Goal: Find contact information

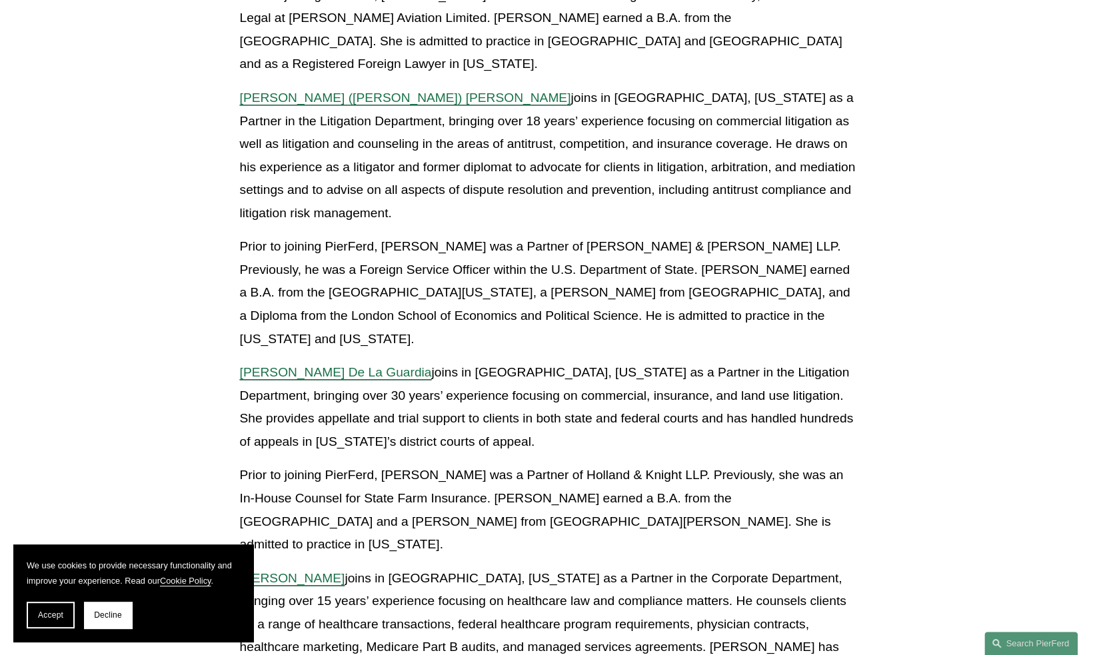
scroll to position [971, 0]
click at [377, 364] on span "[PERSON_NAME] De La Guardia" at bounding box center [335, 371] width 192 height 14
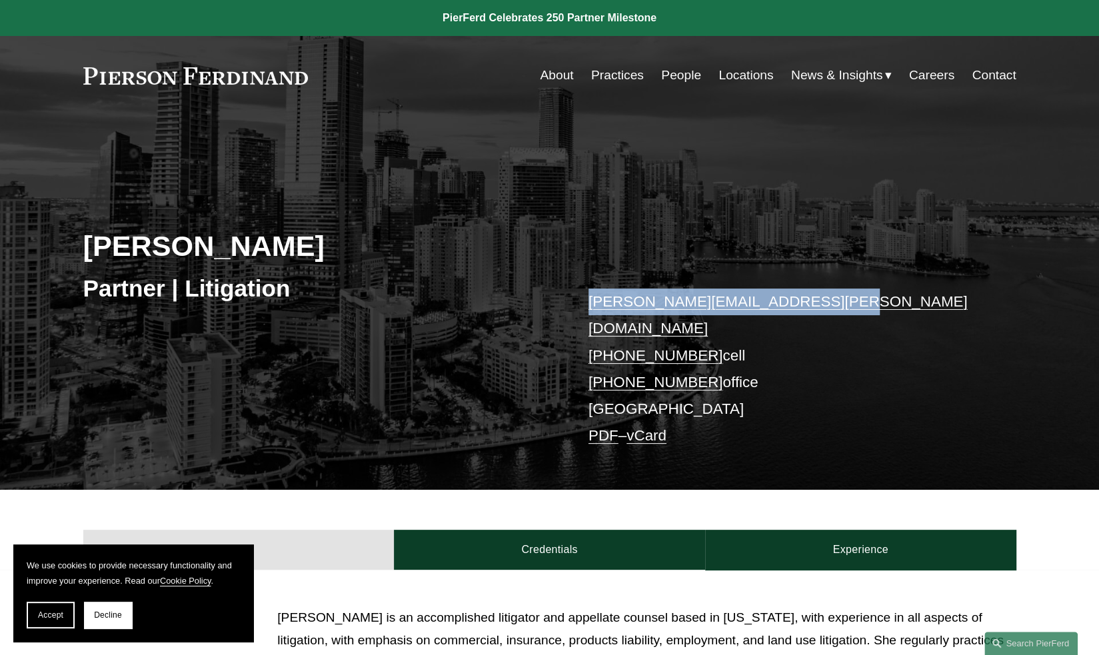
drag, startPoint x: 821, startPoint y: 301, endPoint x: 588, endPoint y: 312, distance: 233.4
click at [588, 312] on p "frances.delaguardia@pierferd.com +1.954.655.5212 cell +1.305.712.4385 office Mi…" at bounding box center [782, 369] width 388 height 161
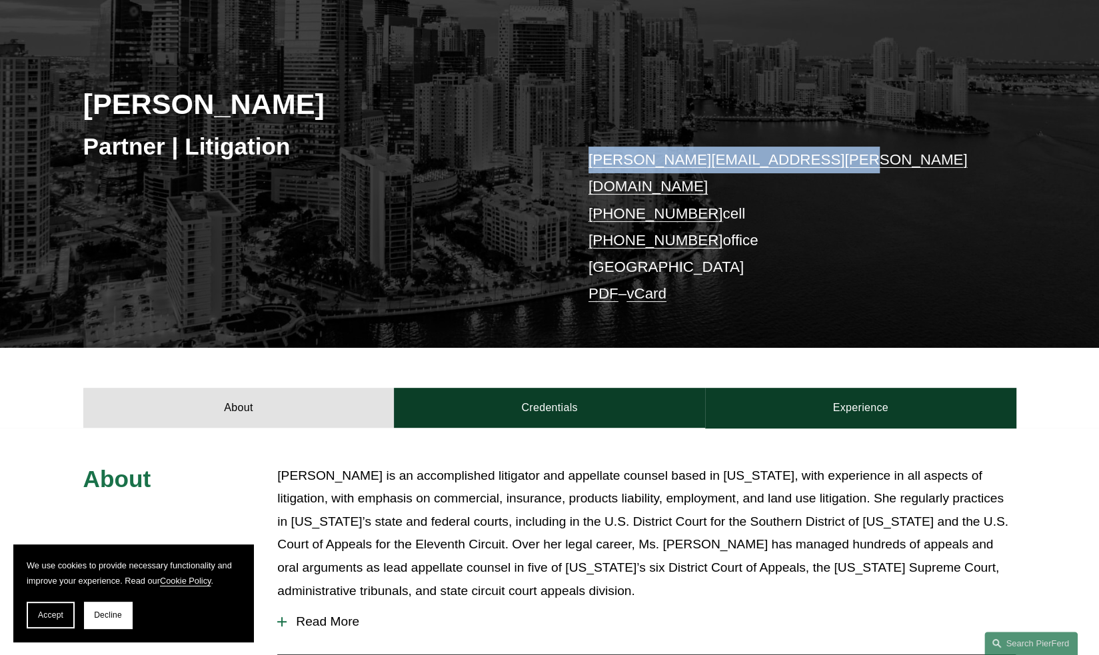
scroll to position [141, 0]
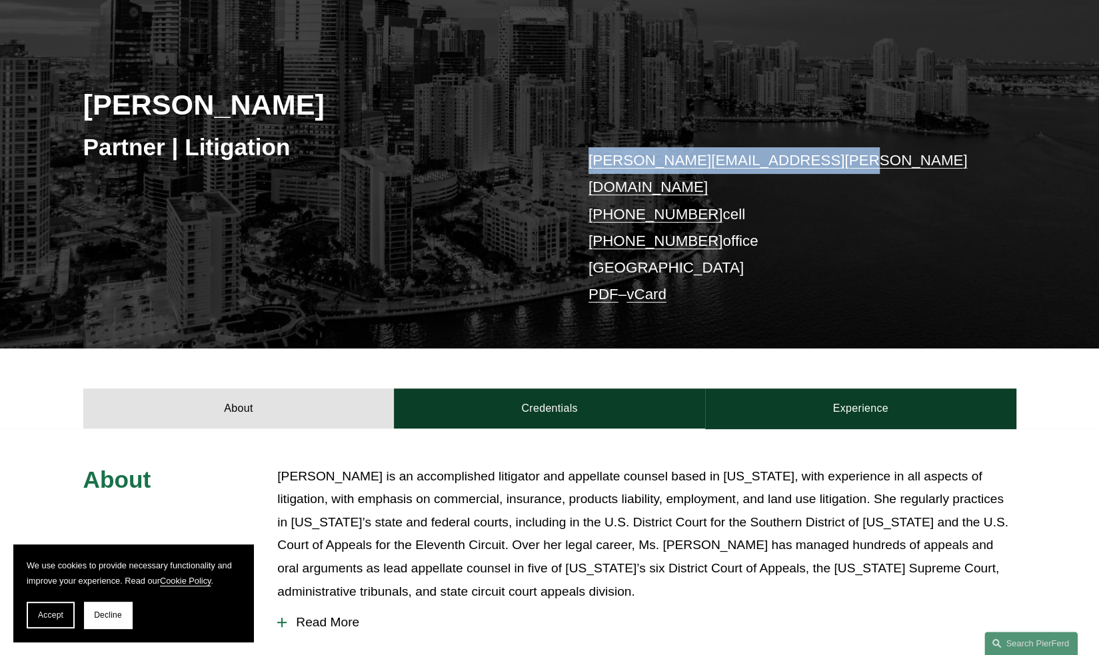
click at [693, 163] on link "frances.delaguardia@pierferd.com" at bounding box center [777, 173] width 379 height 43
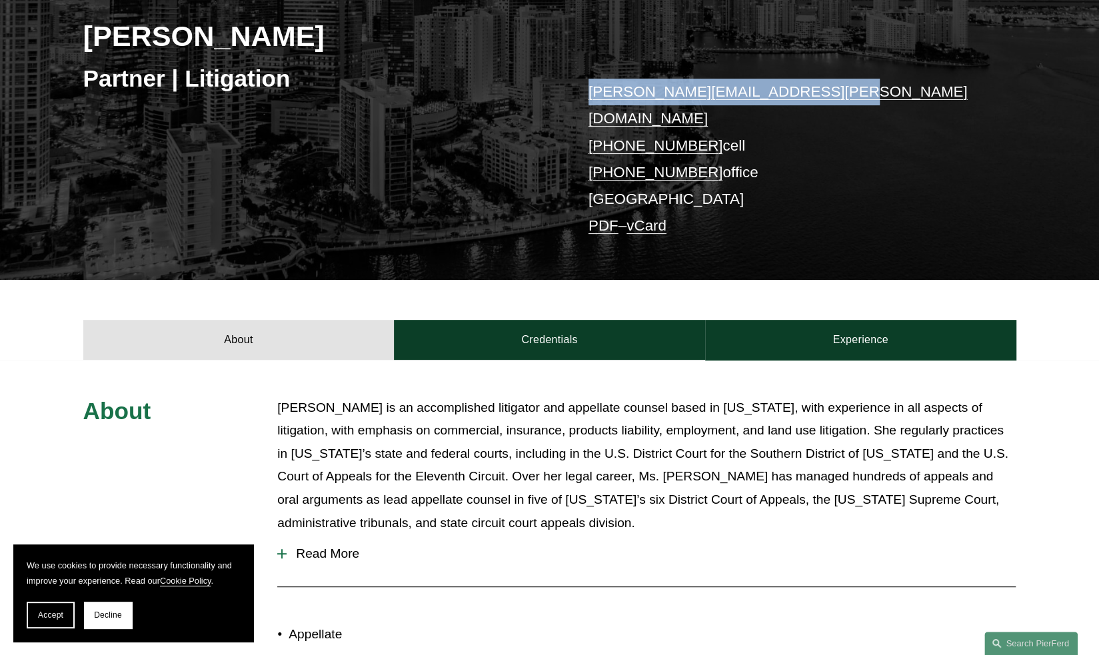
scroll to position [221, 0]
